Goal: Task Accomplishment & Management: Manage account settings

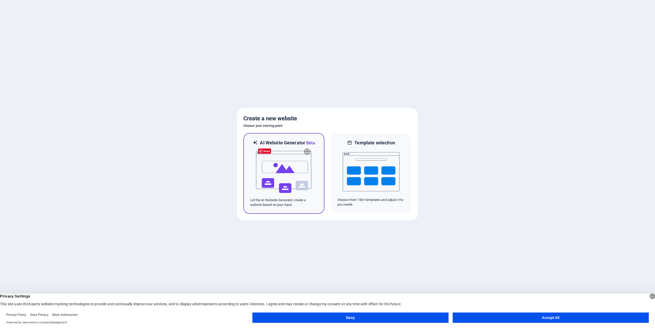
click at [291, 174] on img at bounding box center [284, 172] width 57 height 52
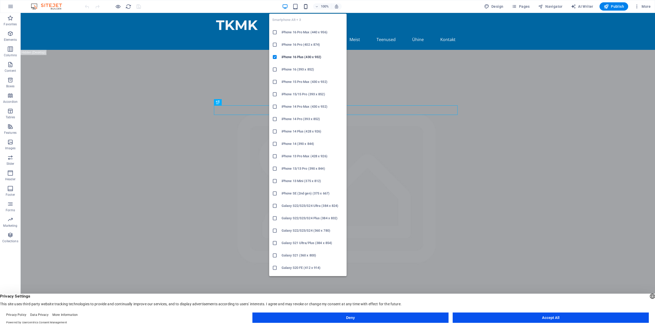
click at [307, 8] on icon "button" at bounding box center [306, 7] width 6 height 6
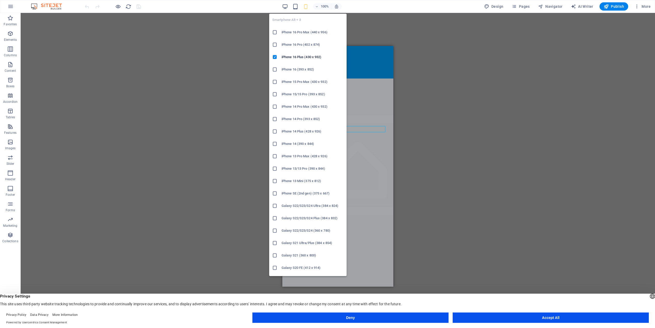
click at [297, 33] on h6 "iPhone 16 Pro Max (440 x 956)" at bounding box center [313, 32] width 62 height 6
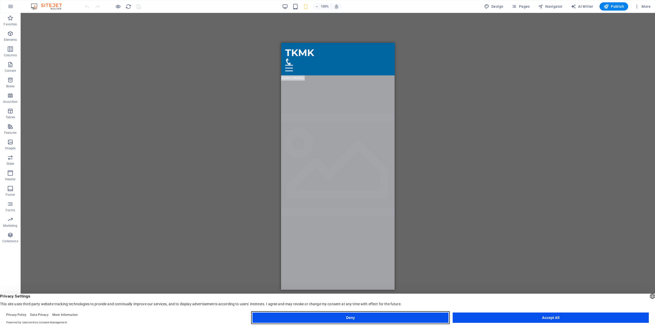
click at [281, 318] on button "Deny" at bounding box center [350, 317] width 196 height 10
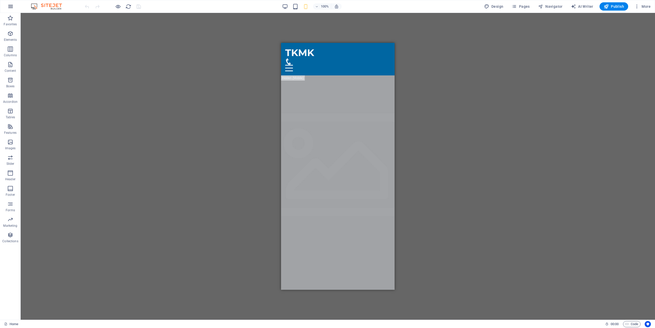
click at [14, 8] on button "button" at bounding box center [10, 6] width 12 height 12
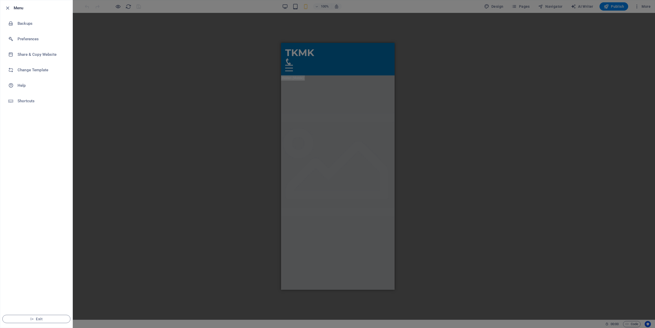
click at [125, 32] on div at bounding box center [327, 164] width 655 height 328
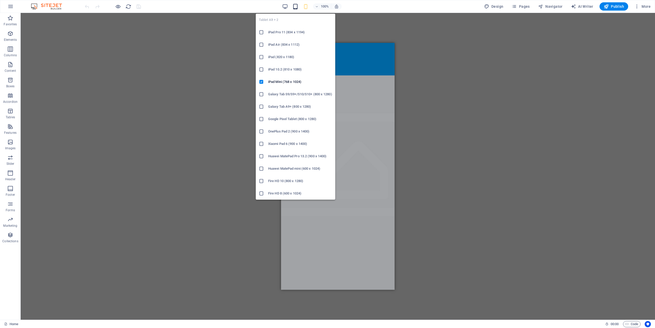
click at [295, 6] on icon "button" at bounding box center [296, 7] width 6 height 6
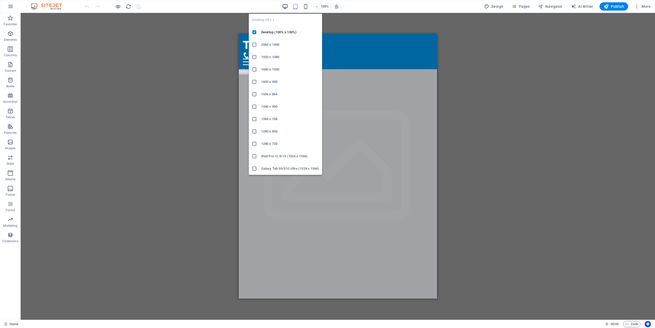
click at [284, 9] on icon "button" at bounding box center [285, 7] width 6 height 6
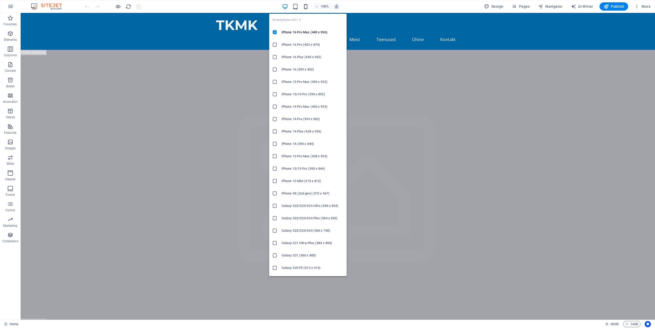
click at [304, 7] on icon "button" at bounding box center [306, 7] width 6 height 6
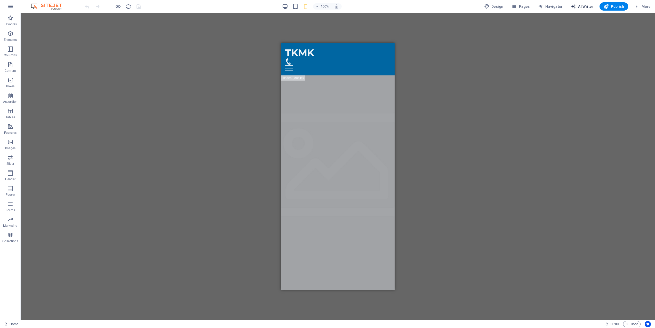
click at [586, 6] on span "AI Writer" at bounding box center [582, 6] width 22 height 5
select select "English"
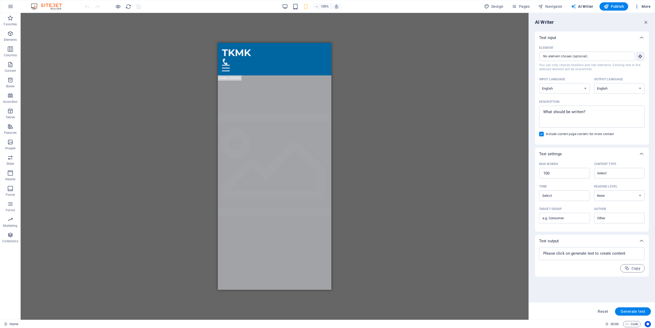
click at [643, 7] on span "More" at bounding box center [643, 6] width 16 height 5
click at [630, 20] on h6 "Website Settings" at bounding box center [631, 20] width 31 height 6
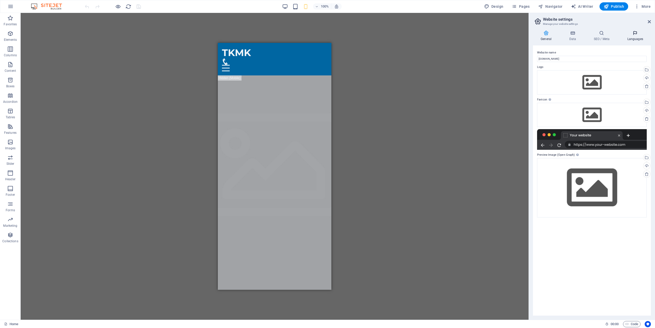
click at [637, 33] on icon at bounding box center [635, 32] width 31 height 5
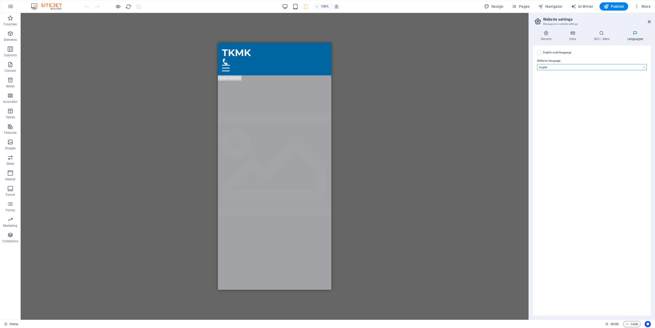
click at [579, 64] on label "Website language" at bounding box center [592, 61] width 110 height 6
click at [579, 64] on select "Abkhazian Afar Afrikaans Akan Albanian Amharic Arabic Aragonese Armenian Assame…" at bounding box center [592, 67] width 110 height 6
select select "43"
click at [537, 64] on select "Abkhazian Afar Afrikaans Akan Albanian Amharic Arabic Aragonese Armenian Assame…" at bounding box center [592, 67] width 110 height 6
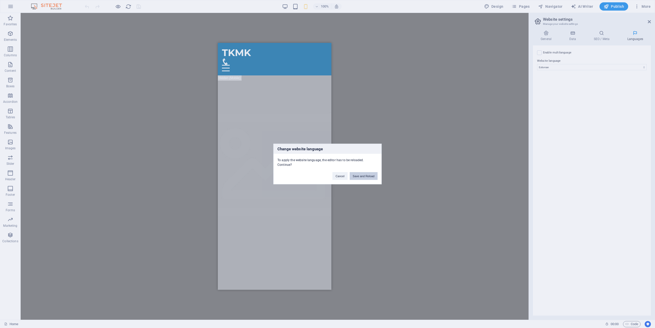
click at [358, 174] on button "Save and Reload" at bounding box center [364, 176] width 28 height 8
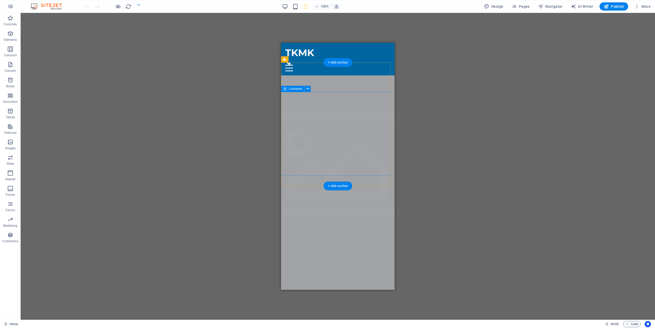
checkbox input "false"
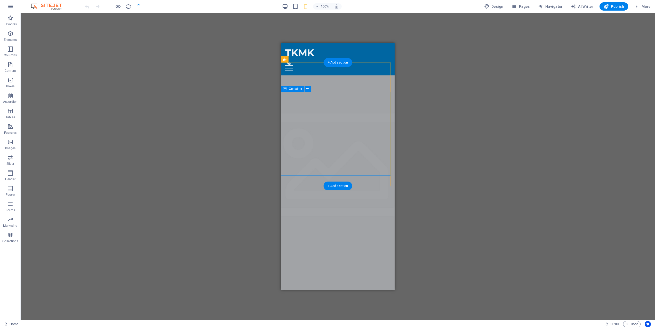
checkbox input "false"
click at [645, 7] on span "More" at bounding box center [643, 6] width 16 height 5
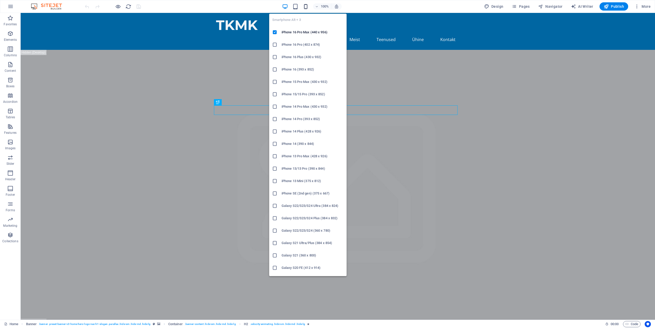
click at [305, 7] on icon "button" at bounding box center [306, 7] width 6 height 6
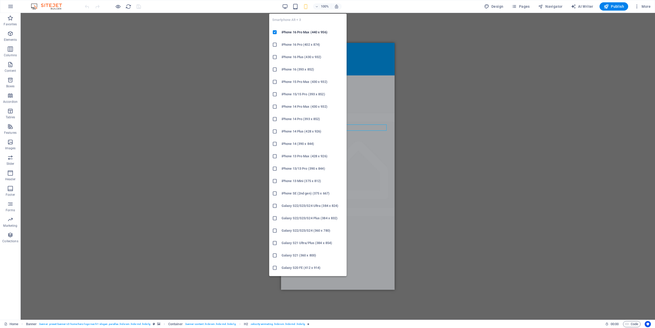
click at [306, 7] on icon "button" at bounding box center [306, 7] width 6 height 6
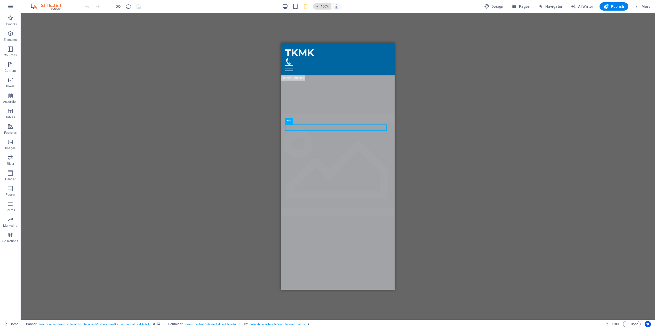
click at [317, 5] on icon "button" at bounding box center [317, 6] width 4 height 3
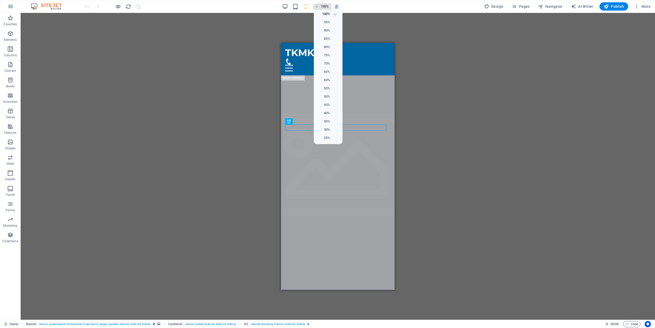
click at [317, 5] on div at bounding box center [327, 164] width 655 height 328
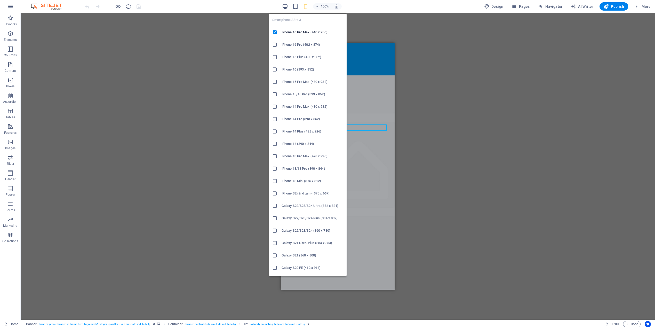
click at [307, 7] on icon "button" at bounding box center [306, 7] width 6 height 6
click at [294, 20] on ul "Smartphone Alt + 3 iPhone 16 Pro Max (440 x 956) iPhone 16 Pro (402 x 874) iPho…" at bounding box center [307, 218] width 77 height 409
click at [307, 6] on icon "button" at bounding box center [306, 7] width 6 height 6
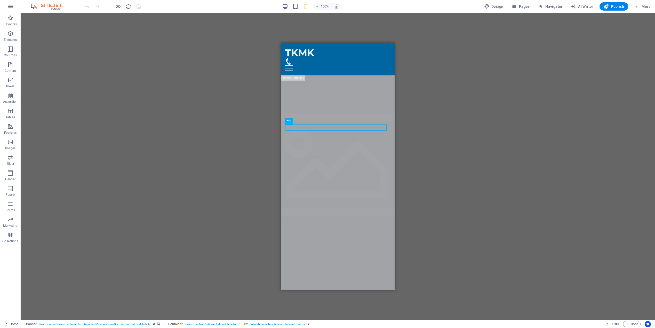
click at [461, 68] on div "Drag here to replace the existing content. Press “Ctrl” if you want to create a…" at bounding box center [338, 166] width 635 height 307
click at [504, 7] on span "Design" at bounding box center [493, 6] width 19 height 5
select select "px"
select select "200"
select select "px"
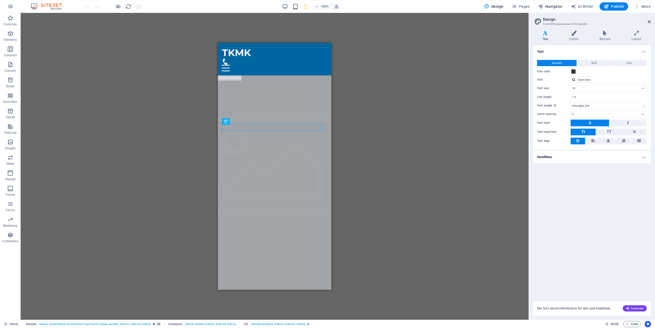
click at [543, 8] on icon "button" at bounding box center [540, 6] width 5 height 5
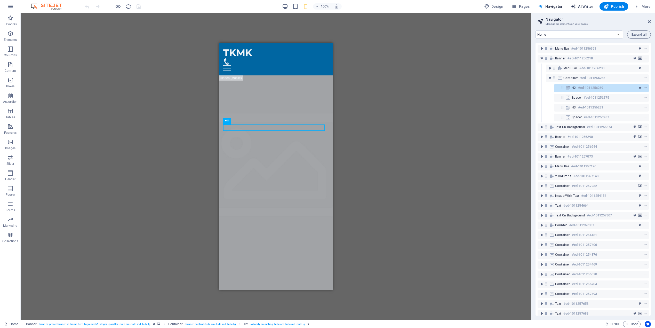
click at [584, 5] on span "AI Writer" at bounding box center [582, 6] width 22 height 5
select select "English"
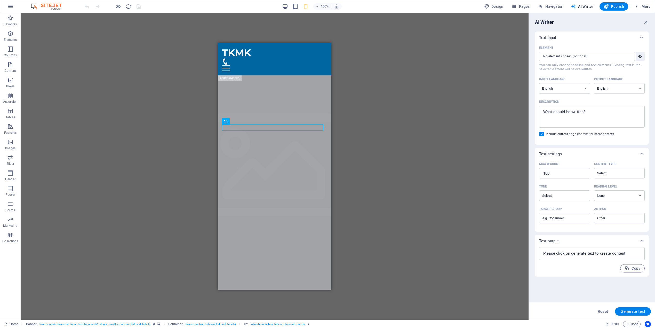
drag, startPoint x: 647, startPoint y: 21, endPoint x: 649, endPoint y: 9, distance: 12.6
click at [647, 21] on icon "button" at bounding box center [646, 22] width 6 height 6
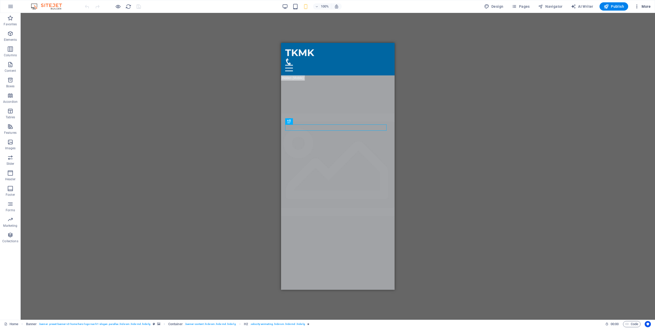
click at [649, 5] on span "More" at bounding box center [643, 6] width 16 height 5
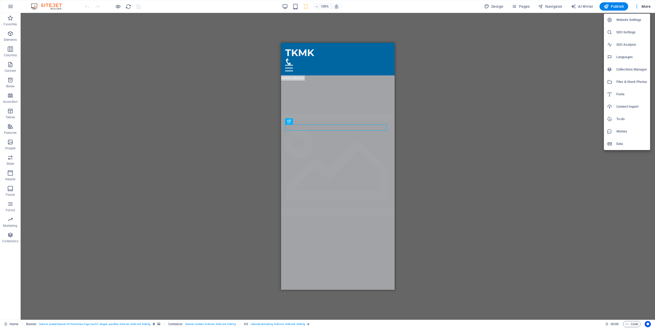
click at [496, 108] on div at bounding box center [327, 164] width 655 height 328
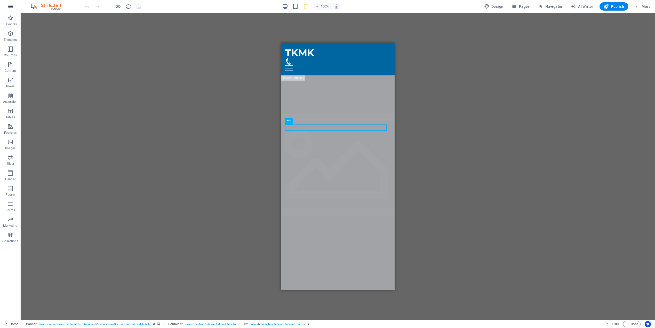
click at [10, 6] on icon "button" at bounding box center [10, 6] width 6 height 6
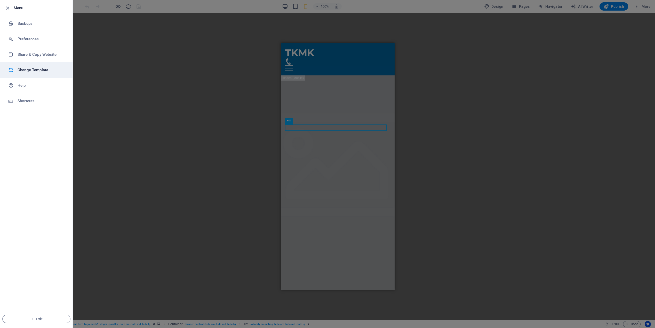
click at [18, 72] on h6 "Change Template" at bounding box center [42, 70] width 48 height 6
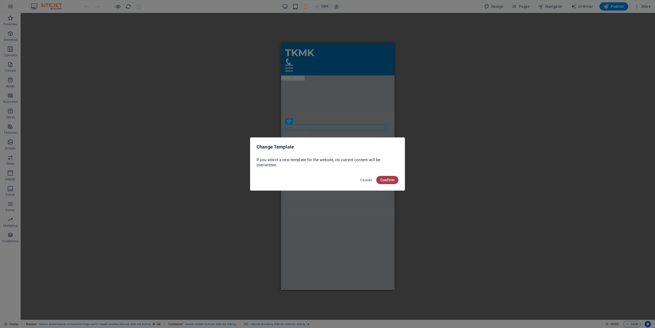
click at [393, 181] on span "Confirm" at bounding box center [388, 180] width 14 height 4
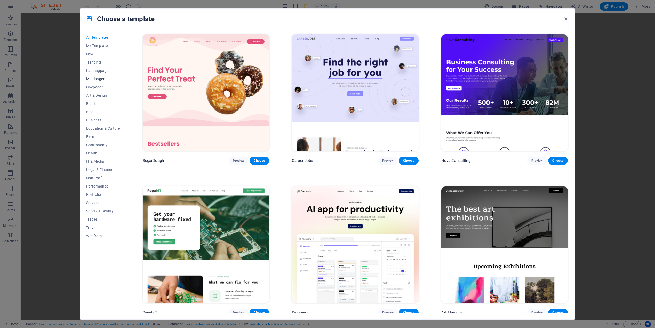
click at [95, 78] on span "Multipager" at bounding box center [103, 79] width 34 height 4
click at [94, 176] on span "Non-Profit" at bounding box center [103, 178] width 34 height 4
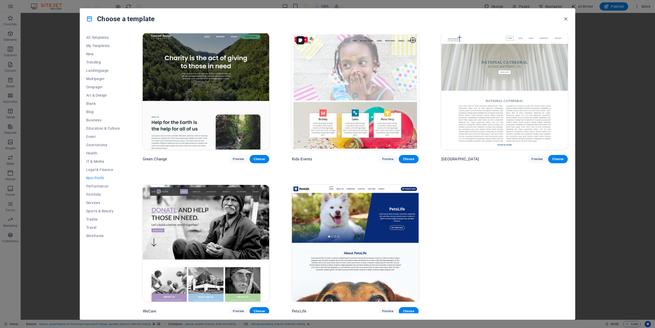
scroll to position [2, 0]
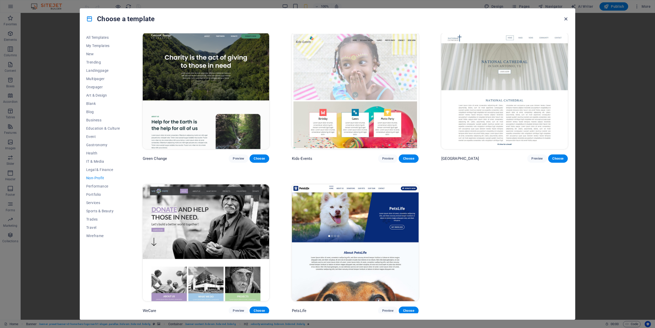
click at [566, 19] on icon "button" at bounding box center [566, 19] width 6 height 6
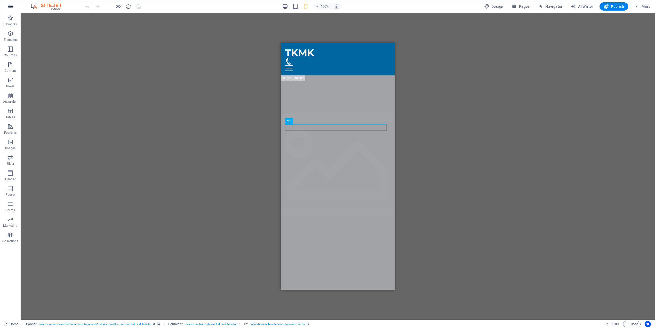
click at [8, 7] on icon "button" at bounding box center [10, 6] width 6 height 6
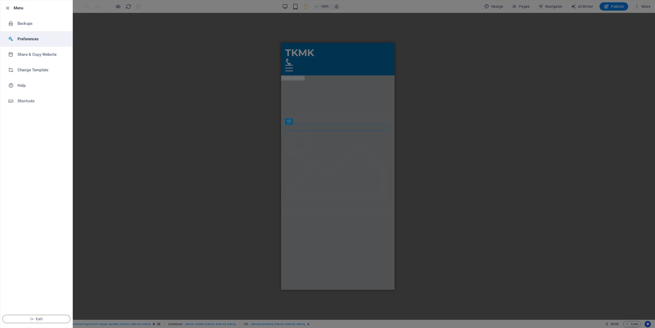
click at [25, 37] on h6 "Preferences" at bounding box center [42, 39] width 48 height 6
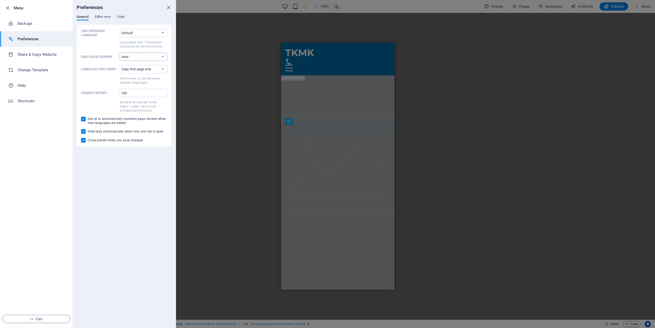
click at [137, 56] on select "Auto Dark Light" at bounding box center [144, 57] width 48 height 8
select select "dark"
click at [120, 53] on select "Auto Dark Light" at bounding box center [144, 57] width 48 height 8
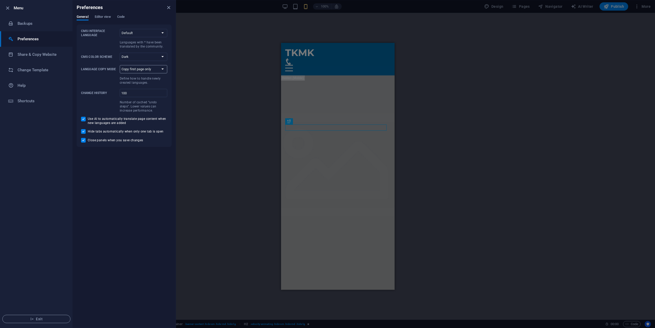
click at [153, 68] on select "Copy first page only Copy all pages" at bounding box center [144, 69] width 48 height 8
click at [102, 18] on span "Editor view" at bounding box center [103, 17] width 16 height 7
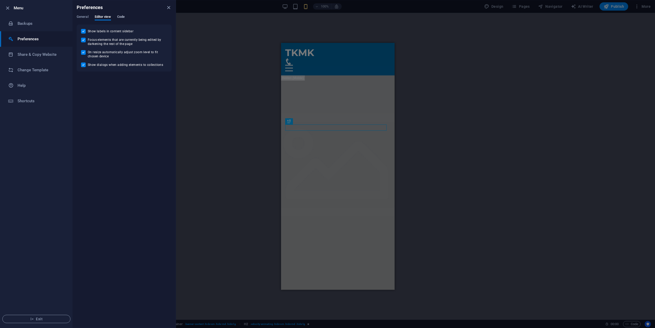
click at [122, 16] on span "Code" at bounding box center [120, 17] width 7 height 7
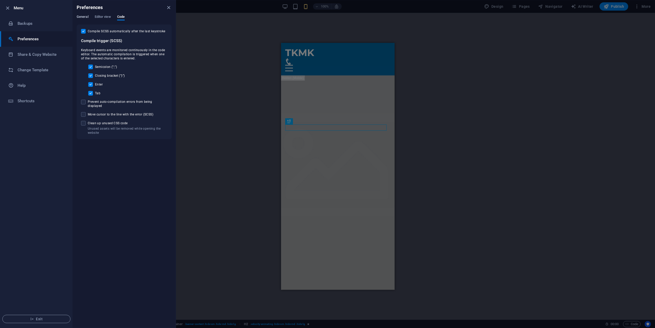
click at [83, 16] on span "General" at bounding box center [83, 17] width 12 height 7
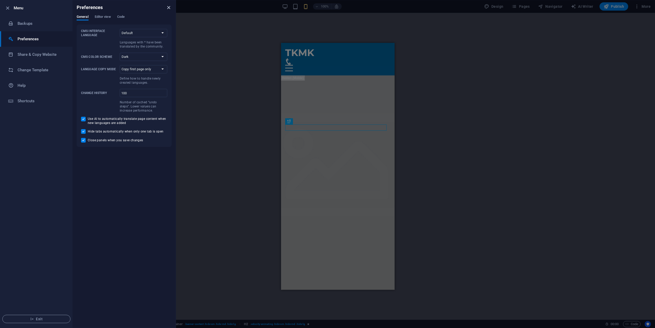
click at [169, 7] on icon "close" at bounding box center [169, 8] width 6 height 6
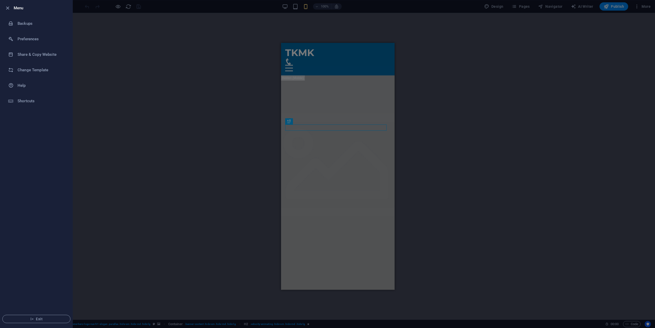
click at [189, 121] on div at bounding box center [327, 164] width 655 height 328
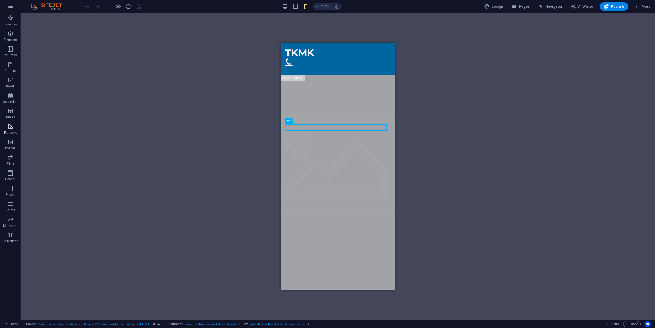
click at [10, 129] on icon "button" at bounding box center [10, 126] width 6 height 6
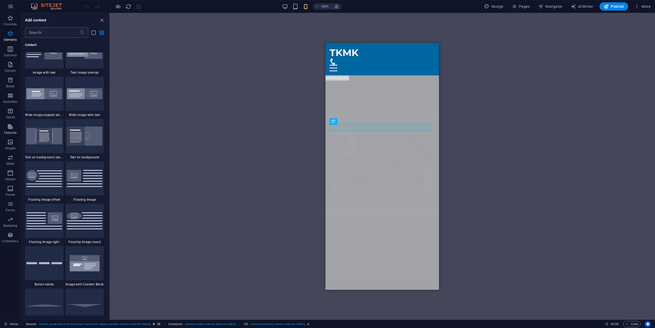
scroll to position [2012, 0]
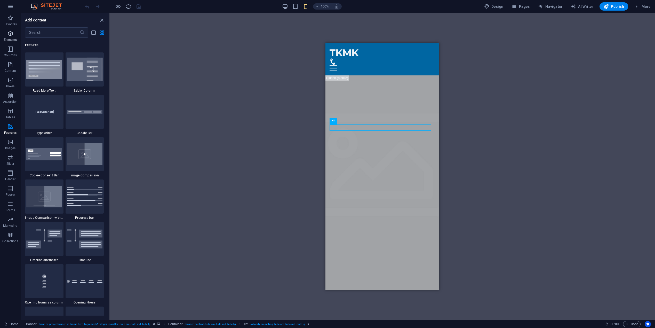
click at [10, 36] on icon "button" at bounding box center [10, 33] width 6 height 6
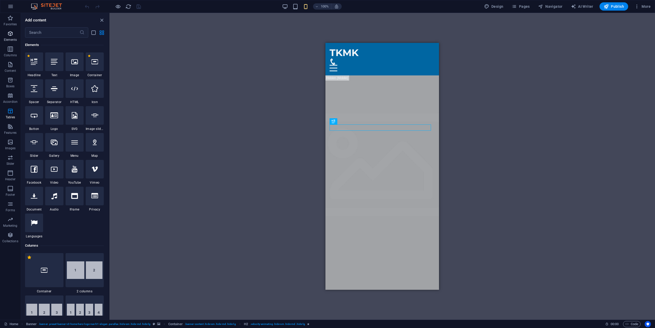
scroll to position [55, 0]
click at [117, 7] on icon "button" at bounding box center [118, 7] width 6 height 6
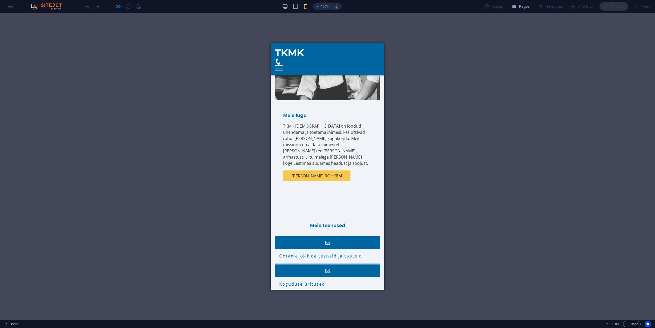
scroll to position [0, 0]
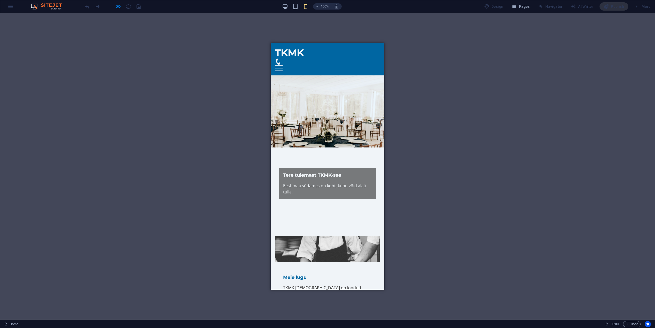
click at [283, 65] on div at bounding box center [279, 65] width 8 height 1
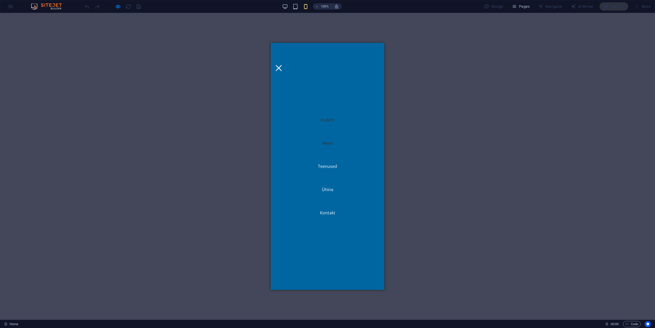
click at [326, 143] on link "Meist" at bounding box center [327, 143] width 19 height 12
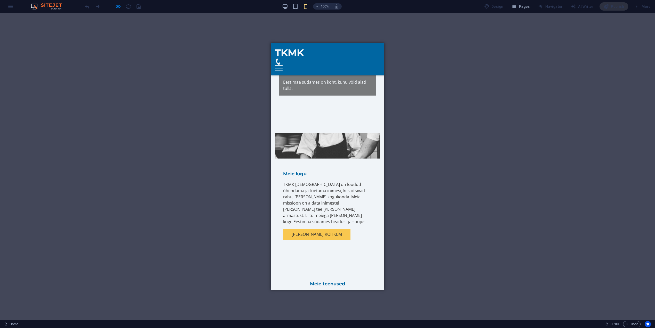
scroll to position [48, 0]
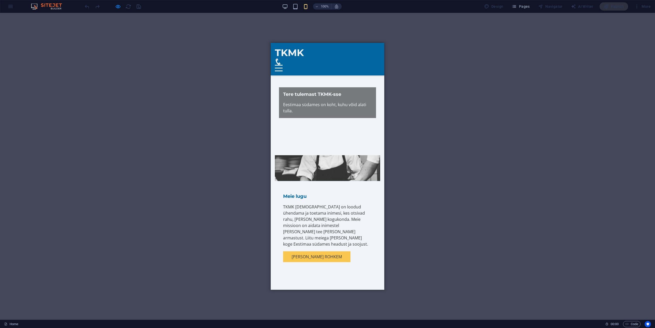
click at [283, 65] on div at bounding box center [279, 65] width 8 height 1
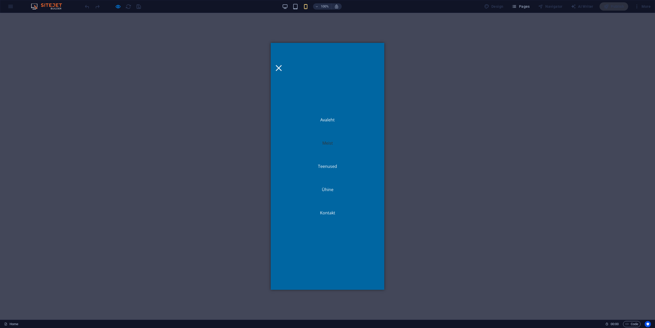
click at [283, 65] on div at bounding box center [279, 68] width 8 height 6
